Goal: Check status: Check status

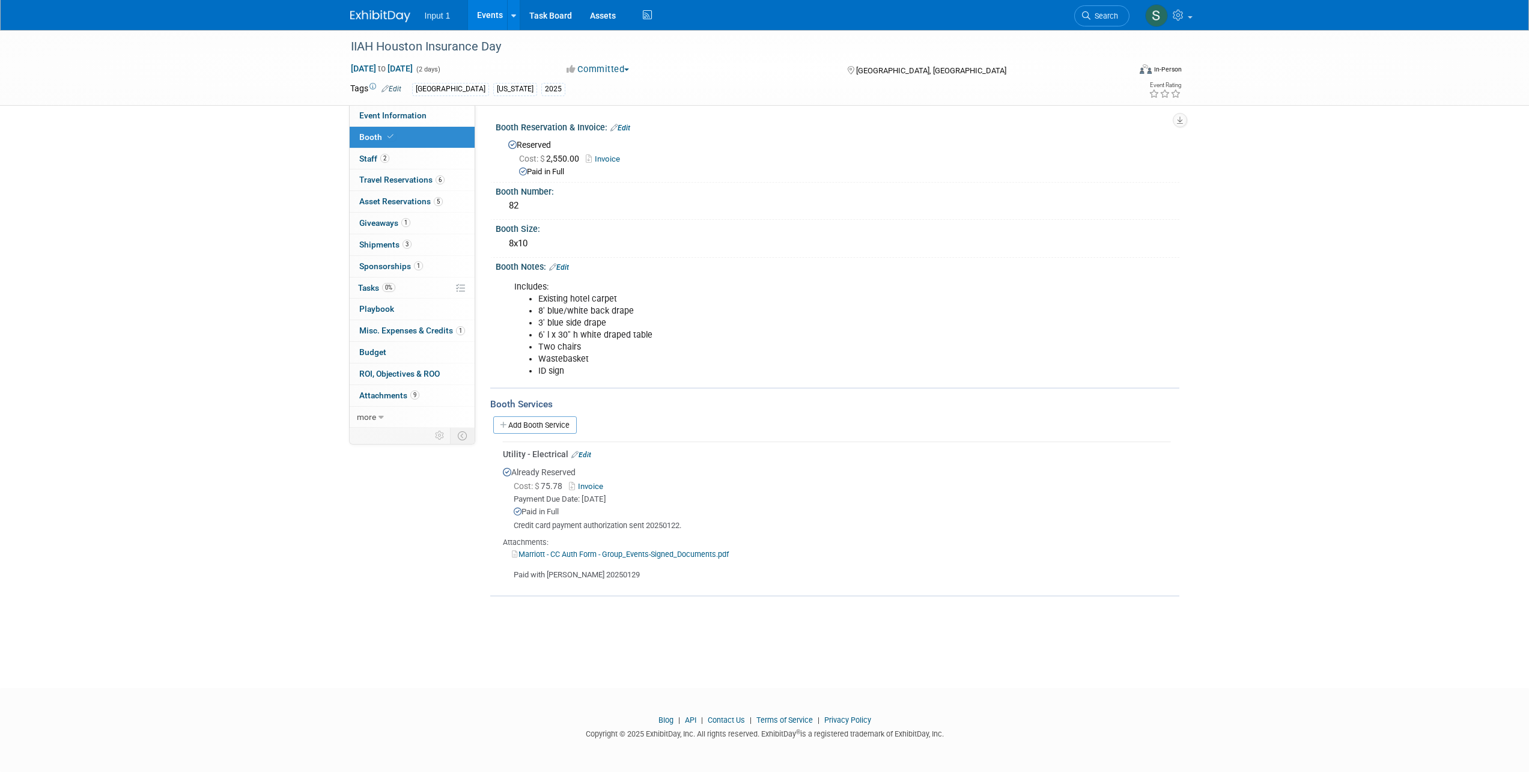
click at [489, 16] on link "Events" at bounding box center [489, 14] width 43 height 30
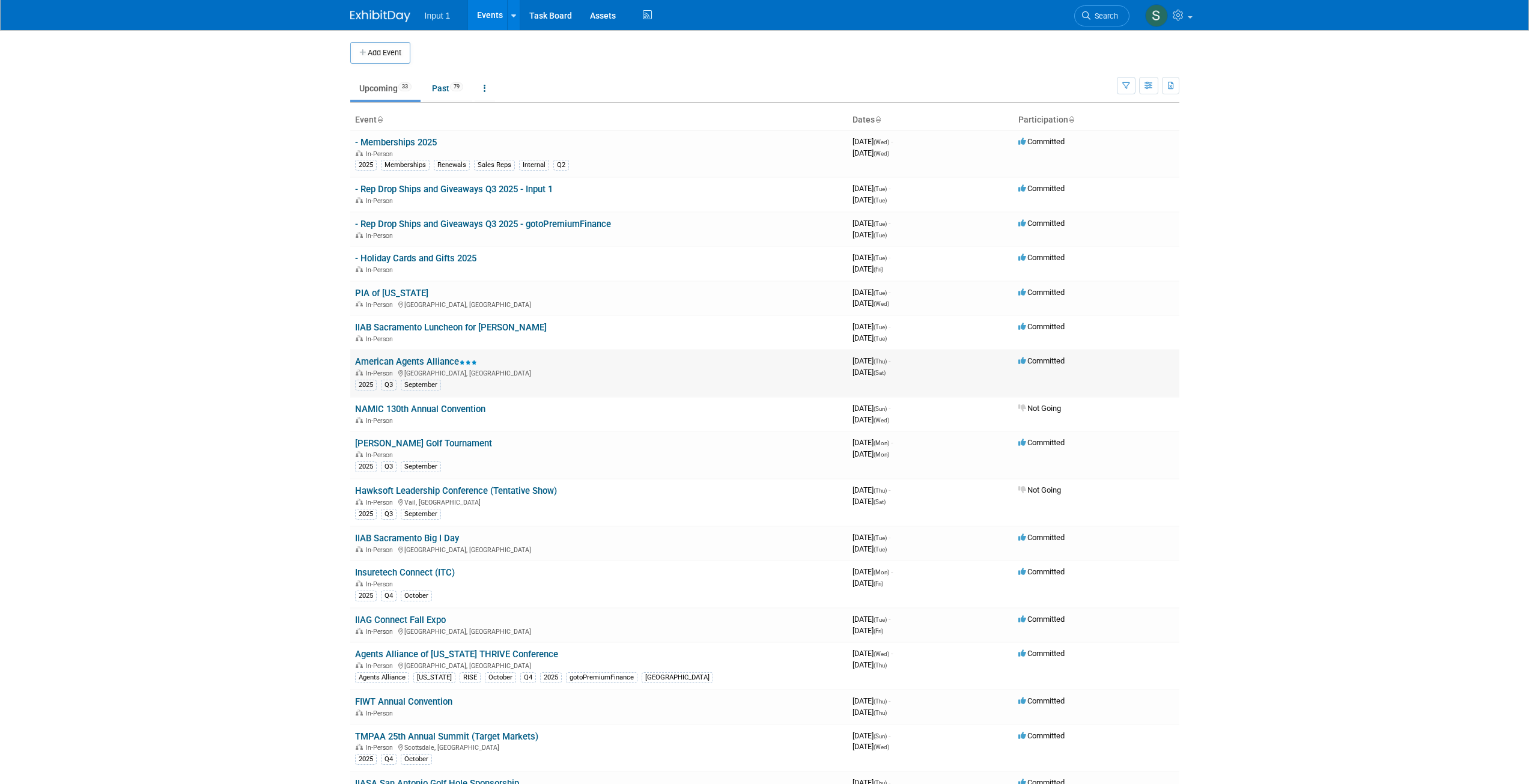
click at [410, 365] on link "American Agents Alliance" at bounding box center [416, 361] width 122 height 11
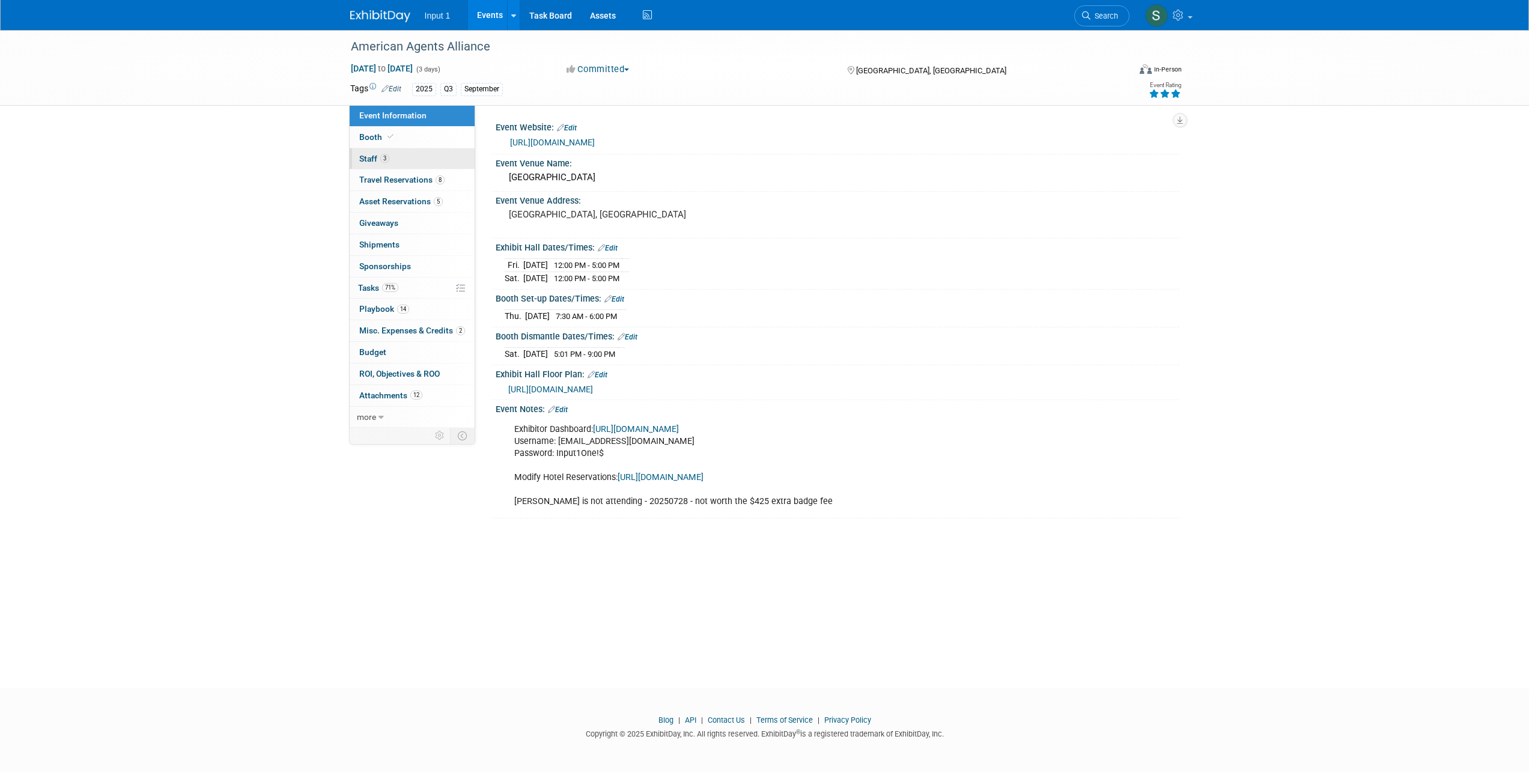
click at [366, 156] on span "Staff 3" at bounding box center [374, 158] width 30 height 10
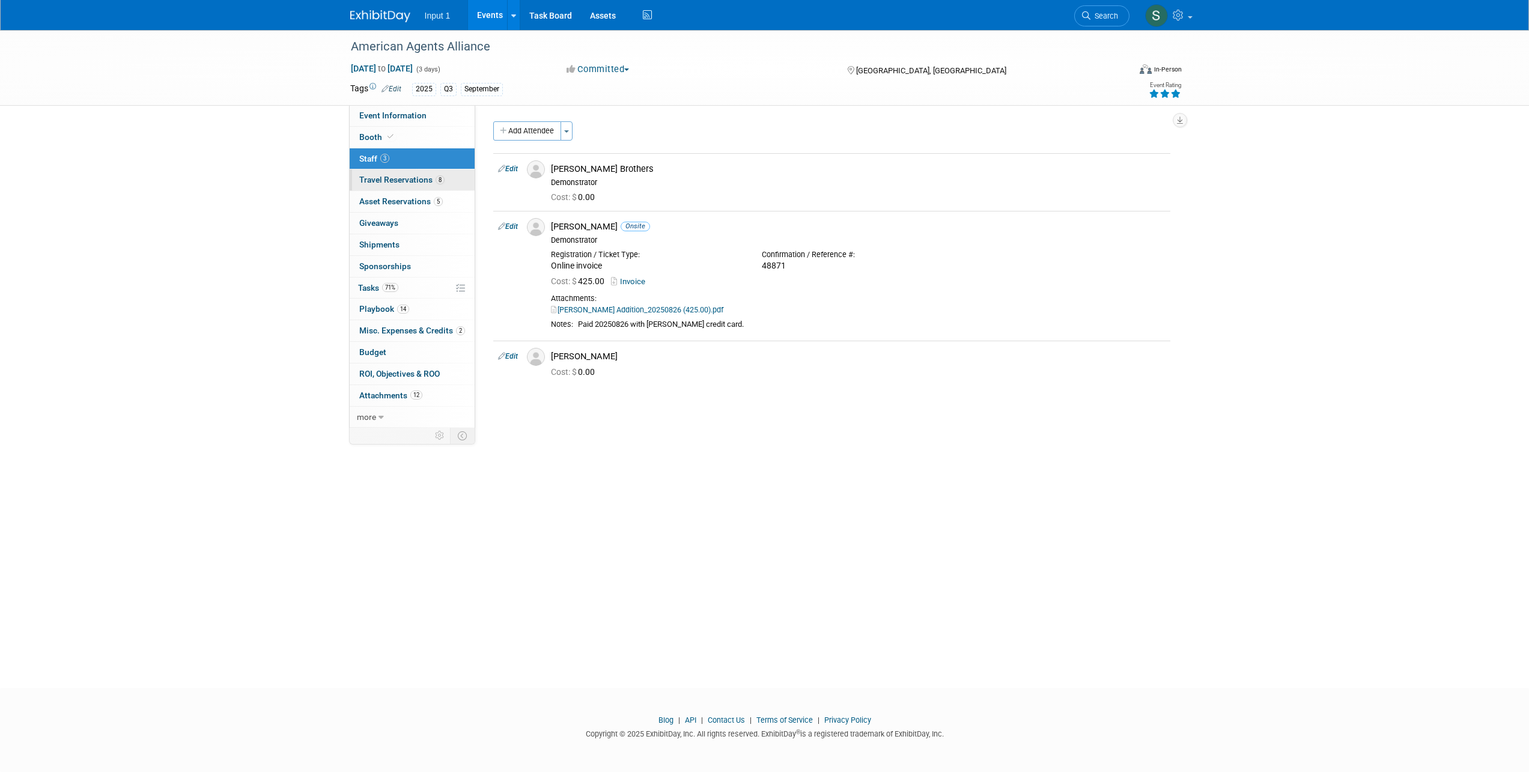
click at [370, 175] on span "Travel Reservations 8" at bounding box center [402, 180] width 85 height 10
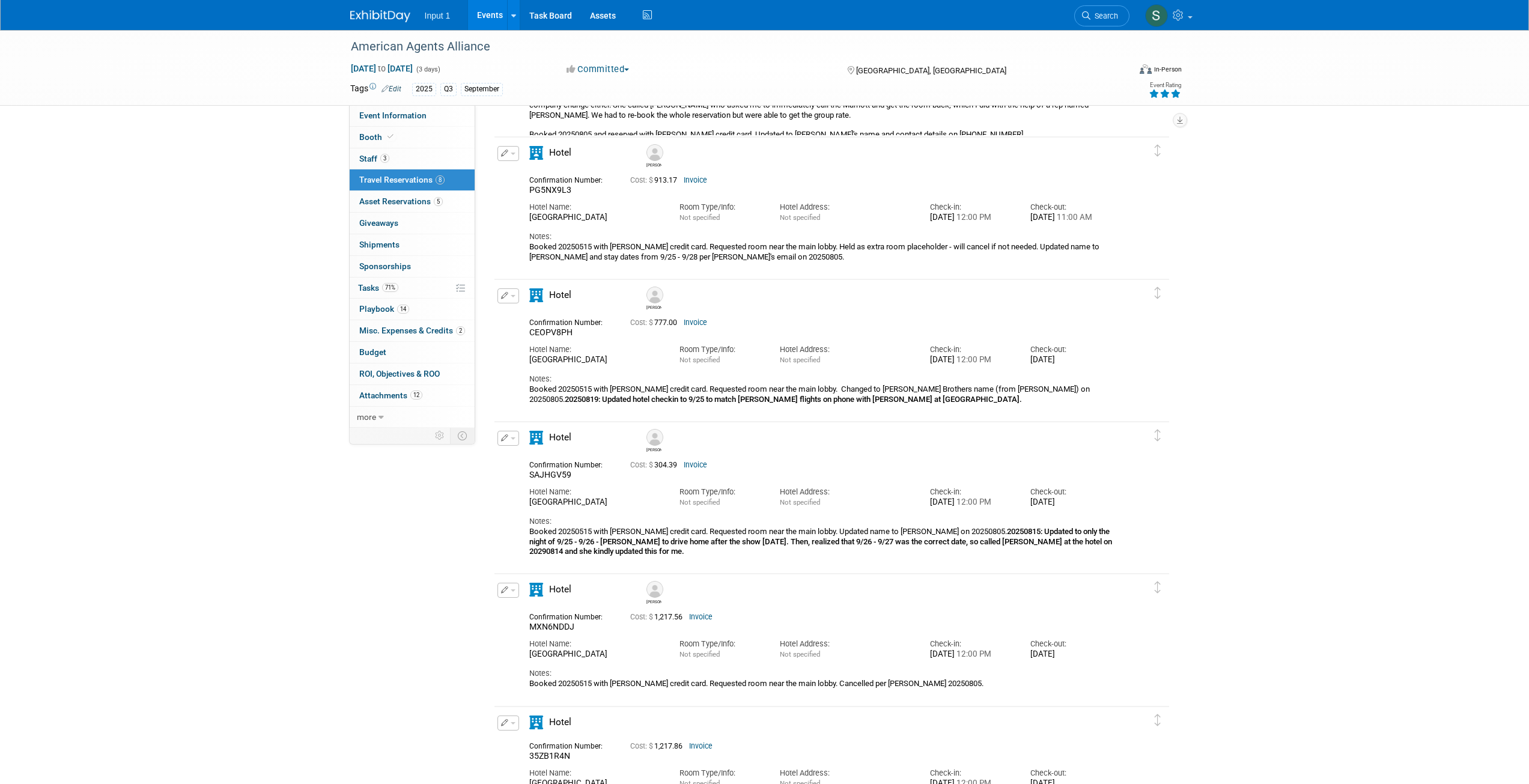
scroll to position [899, 0]
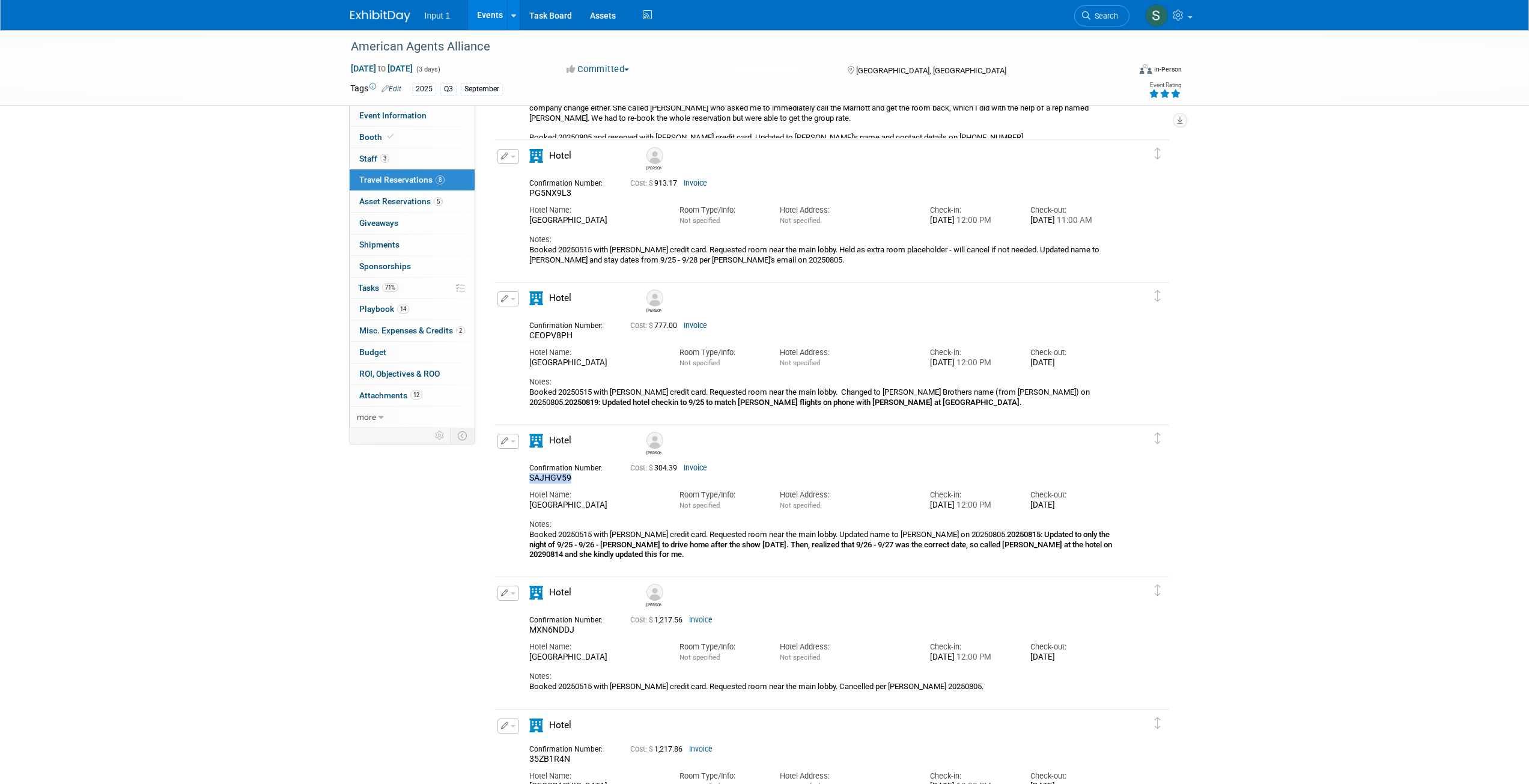
drag, startPoint x: 566, startPoint y: 479, endPoint x: 528, endPoint y: 476, distance: 38.1
click at [527, 476] on div "Confirmation Number: SAJHGV59" at bounding box center [571, 471] width 100 height 23
copy span "SAJHGV59"
click at [566, 482] on span "SAJHGV59" at bounding box center [551, 477] width 42 height 10
drag, startPoint x: 570, startPoint y: 479, endPoint x: 530, endPoint y: 478, distance: 40.0
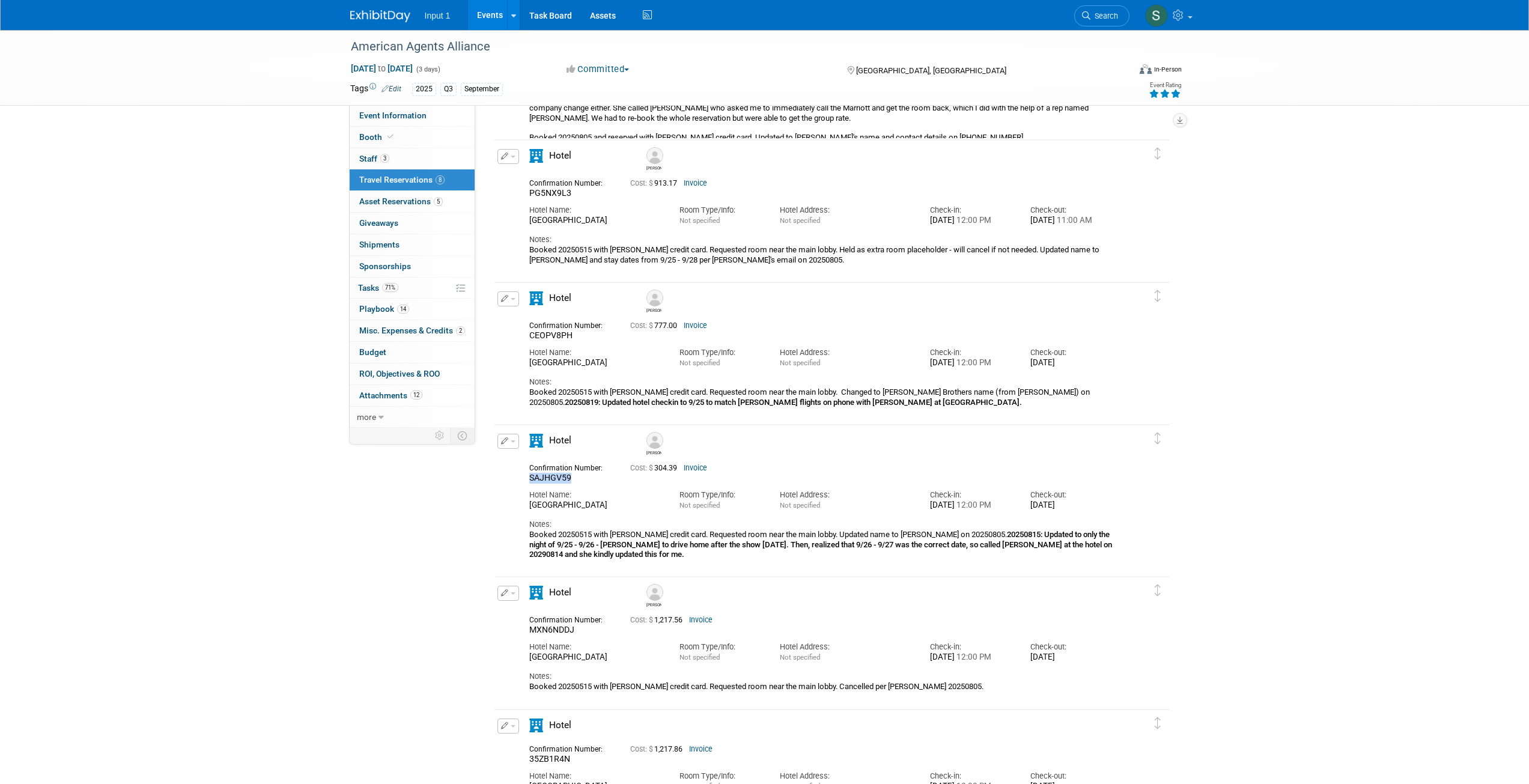
click at [530, 478] on span "SAJHGV59" at bounding box center [551, 477] width 42 height 10
copy span "SAJHGV59"
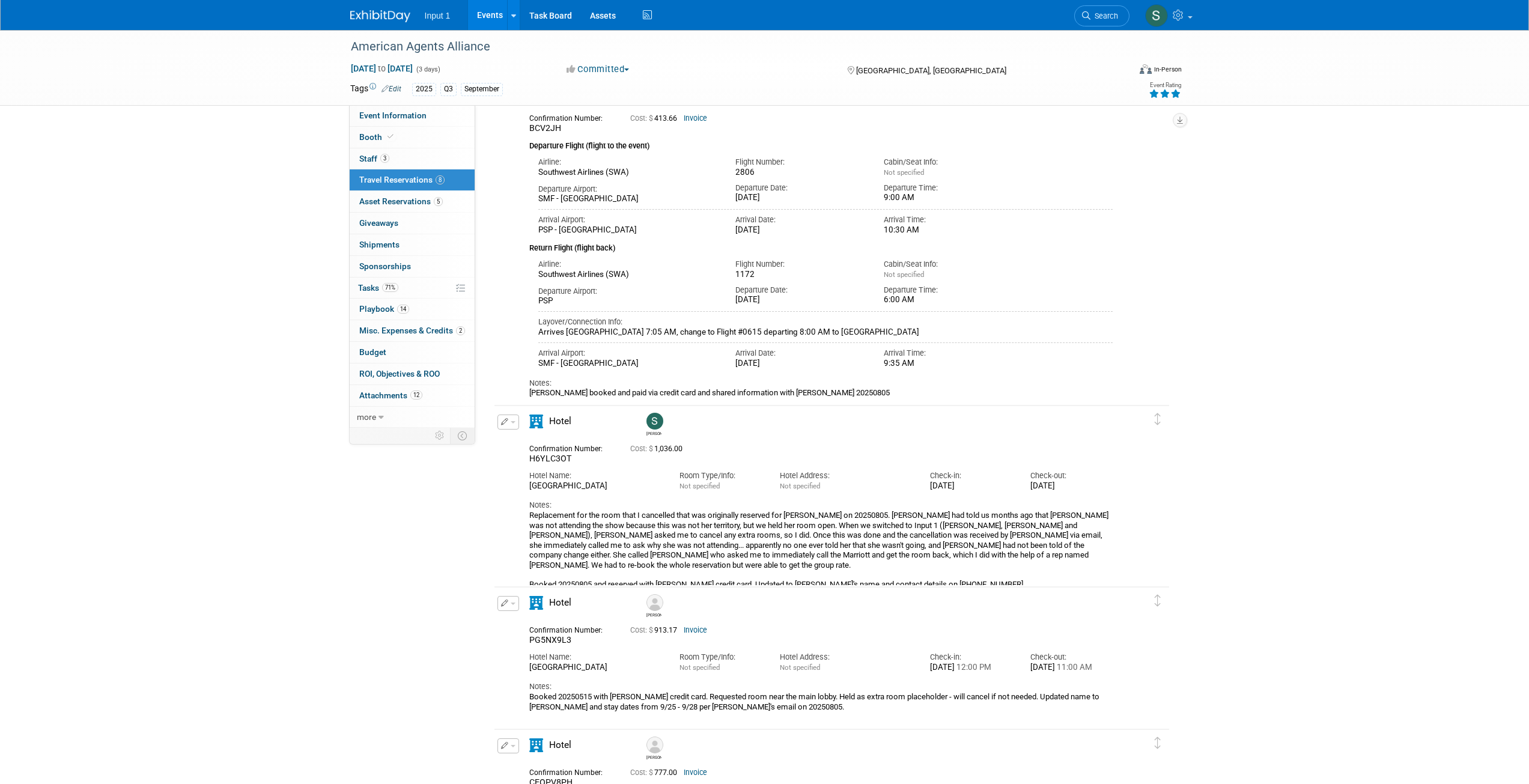
scroll to position [452, 0]
click at [583, 466] on div "Hotel Name: JW Marriott Desert Springs" at bounding box center [595, 478] width 150 height 27
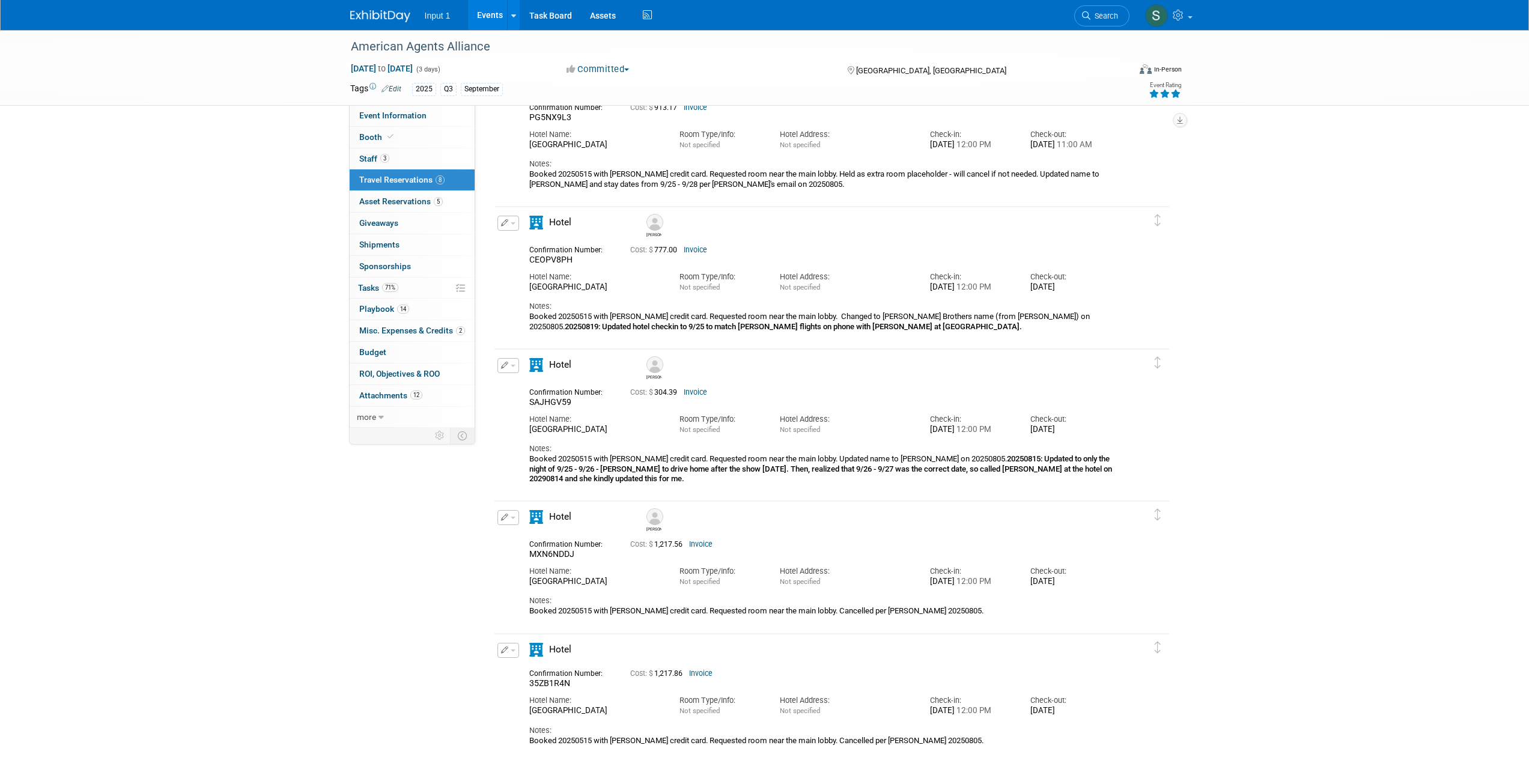
scroll to position [975, 0]
drag, startPoint x: 572, startPoint y: 262, endPoint x: 522, endPoint y: 269, distance: 50.5
click at [529, 262] on span "CEOPV8PH" at bounding box center [551, 259] width 43 height 10
copy span "CEOPV8PH"
drag, startPoint x: 571, startPoint y: 407, endPoint x: 553, endPoint y: 409, distance: 18.1
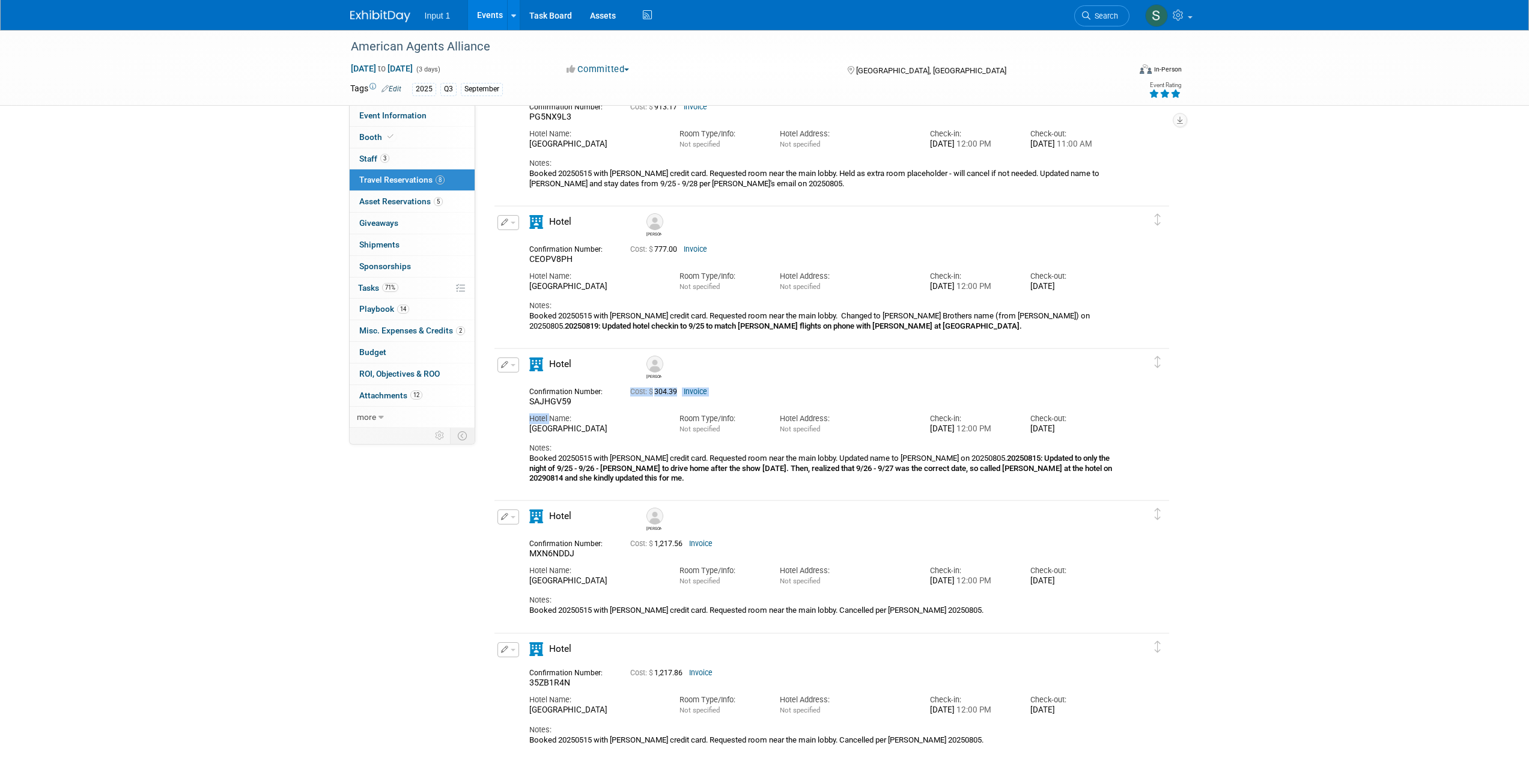
click at [551, 407] on div "Confirmation Number: SAJHGV59 Cost: $ 304.39 Invoice Hotel Name: Room Type/Info…" at bounding box center [821, 433] width 583 height 101
click at [565, 417] on div "Hotel Name:" at bounding box center [595, 418] width 132 height 11
drag, startPoint x: 570, startPoint y: 406, endPoint x: 532, endPoint y: 407, distance: 38.0
click at [529, 406] on span "SAJHGV59" at bounding box center [551, 401] width 42 height 10
copy span "SAJHGV59"
